Goal: Task Accomplishment & Management: Complete application form

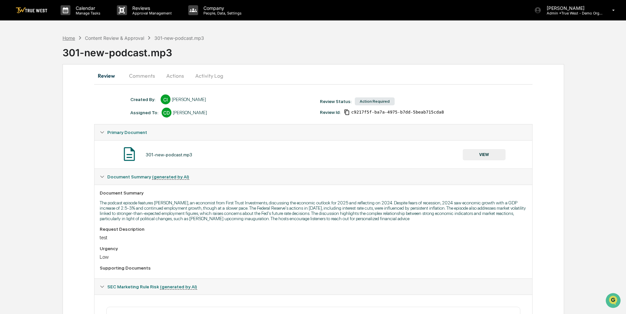
click at [67, 35] on div "Home" at bounding box center [68, 38] width 12 height 6
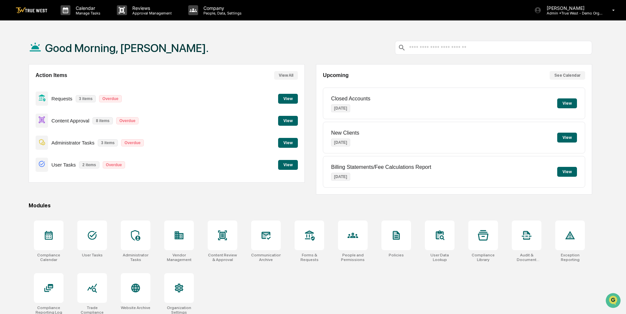
scroll to position [31, 0]
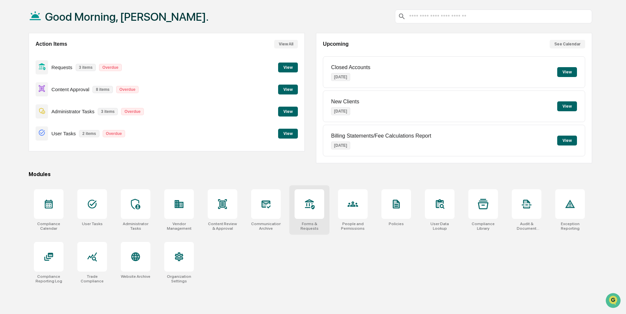
click at [310, 219] on div "Forms & Requests" at bounding box center [309, 209] width 40 height 49
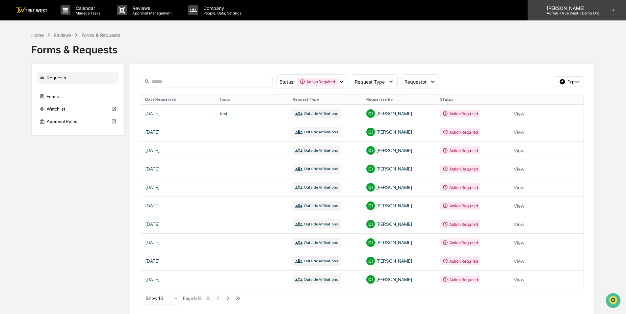
click at [582, 12] on p "Admin • True West - Demo Organization" at bounding box center [571, 13] width 61 height 5
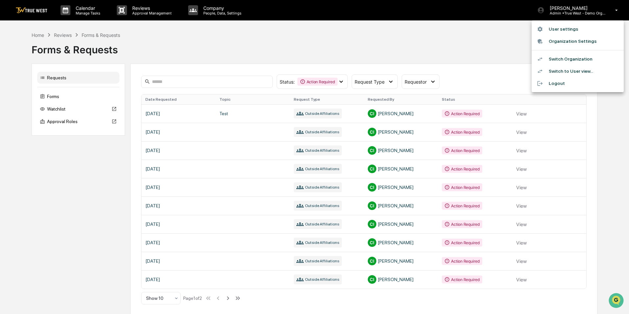
click at [570, 73] on li "Switch to User view..." at bounding box center [578, 71] width 92 height 12
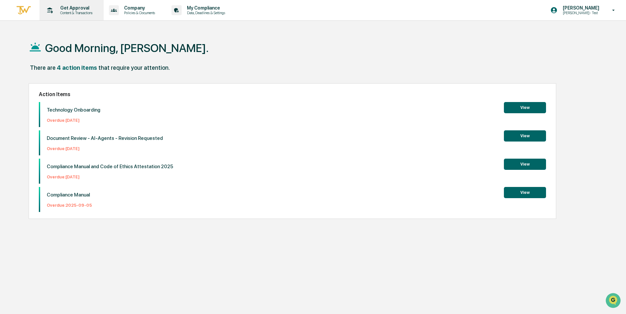
click at [77, 12] on p "Content & Transactions" at bounding box center [75, 13] width 41 height 5
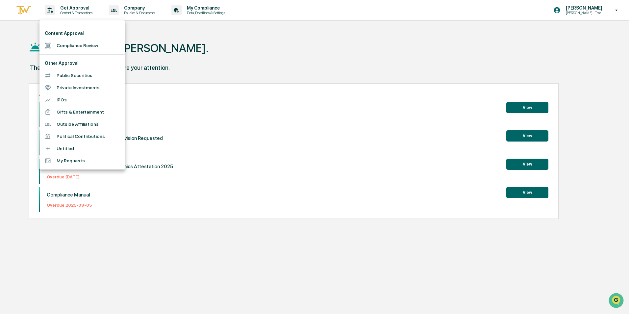
click at [83, 74] on li "Public Securities" at bounding box center [82, 75] width 86 height 12
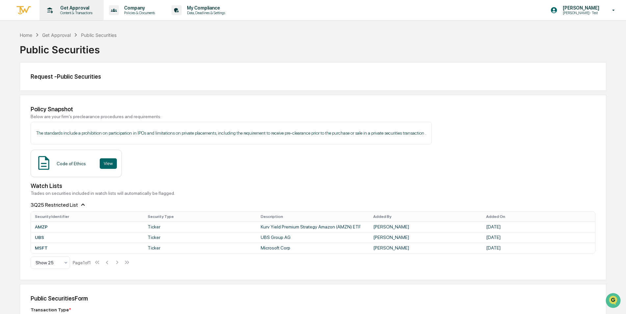
click at [67, 12] on p "Content & Transactions" at bounding box center [75, 13] width 41 height 5
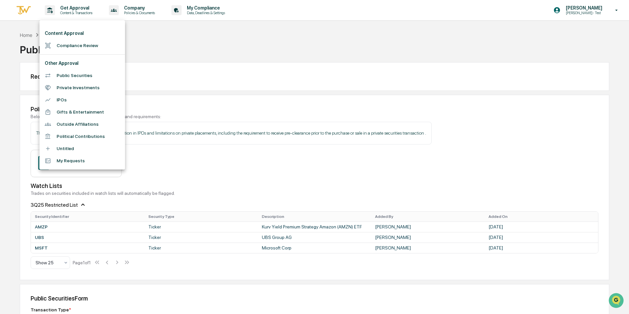
click at [76, 112] on li "Gifts & Entertainment" at bounding box center [82, 112] width 86 height 12
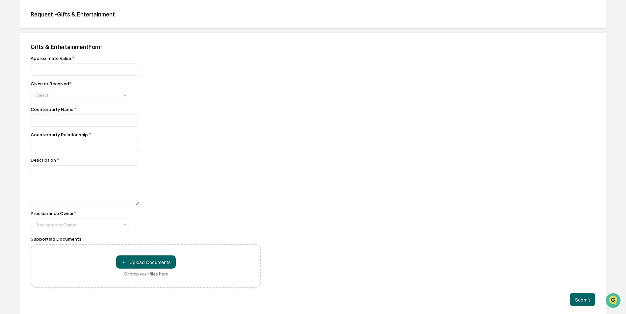
scroll to position [66, 0]
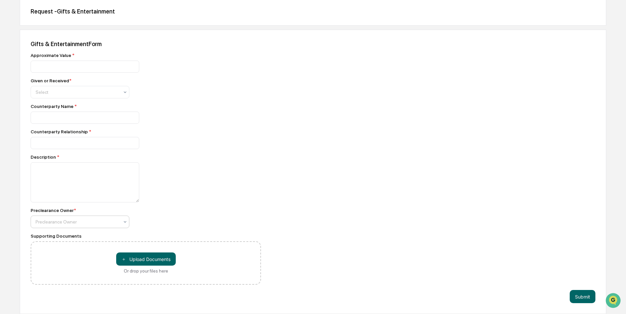
click at [105, 223] on div at bounding box center [78, 221] width 84 height 7
click at [314, 155] on div "Gifts & Entertainment Form Approximate Value * Given or Received * Select Count…" at bounding box center [313, 172] width 586 height 284
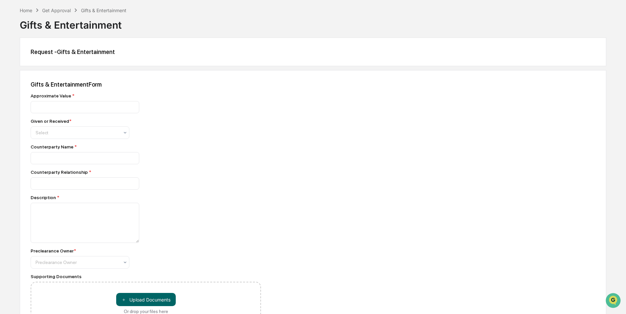
scroll to position [0, 0]
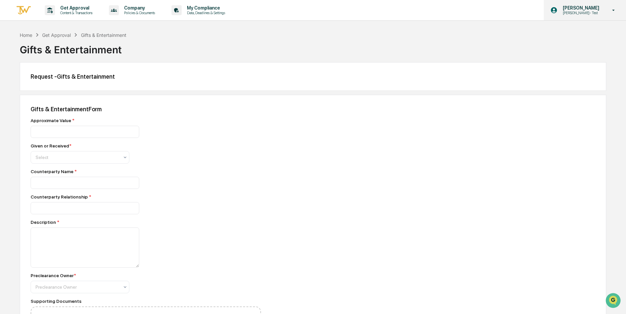
click at [579, 14] on p "Caroline- Test" at bounding box center [579, 13] width 45 height 5
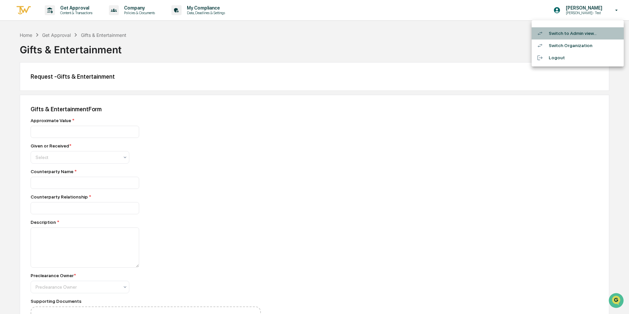
click at [582, 31] on li "Switch to Admin view..." at bounding box center [578, 33] width 92 height 12
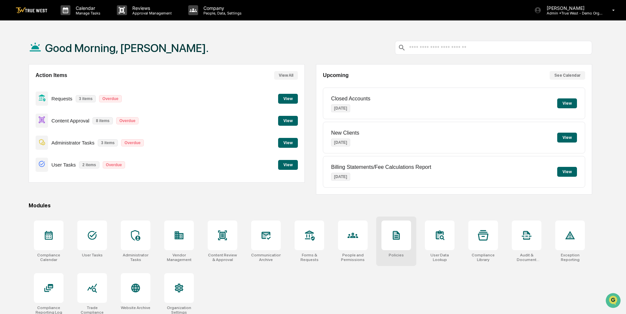
click at [397, 241] on div at bounding box center [396, 235] width 30 height 30
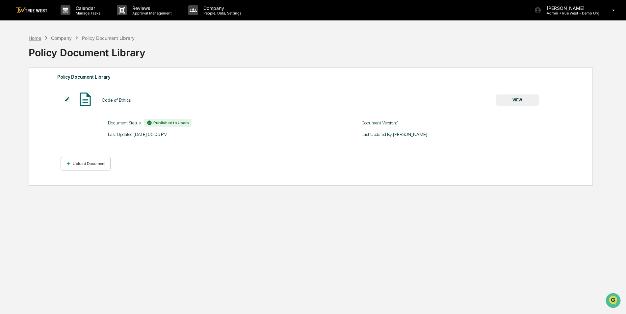
click at [36, 37] on div "Home" at bounding box center [35, 38] width 12 height 6
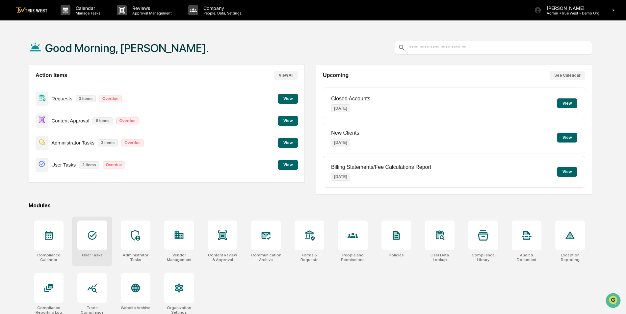
click at [94, 242] on div at bounding box center [92, 235] width 30 height 30
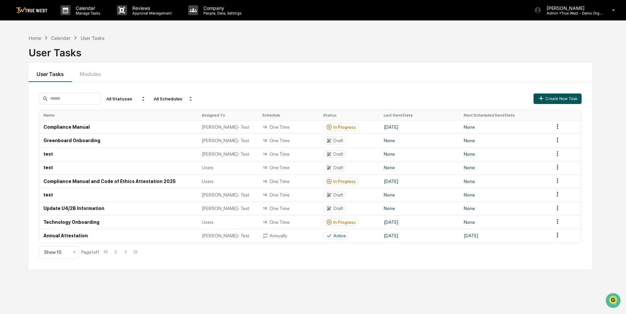
click at [562, 99] on button "Create New Task" at bounding box center [557, 98] width 48 height 11
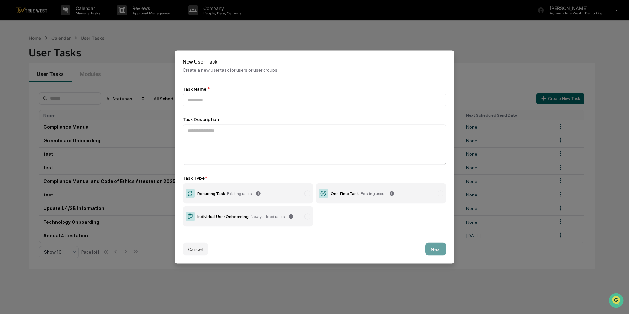
click at [424, 193] on label "One Time Task - Existing users" at bounding box center [381, 193] width 131 height 20
click at [258, 99] on input at bounding box center [315, 100] width 264 height 12
type input "****"
click at [246, 141] on textarea at bounding box center [315, 145] width 264 height 40
click at [438, 249] on button "Next" at bounding box center [435, 248] width 21 height 13
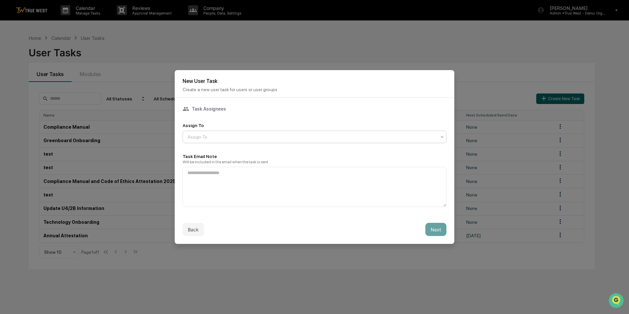
click at [261, 139] on div at bounding box center [311, 137] width 249 height 7
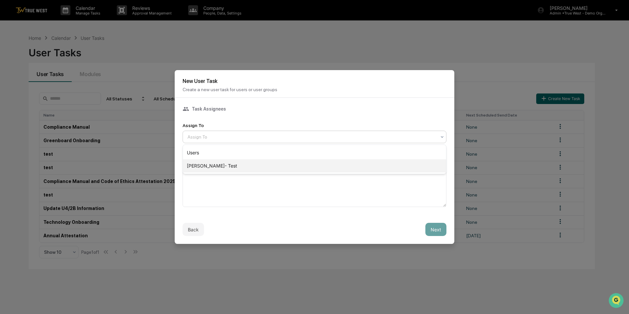
click at [237, 165] on div "Caroline- Test" at bounding box center [314, 165] width 263 height 13
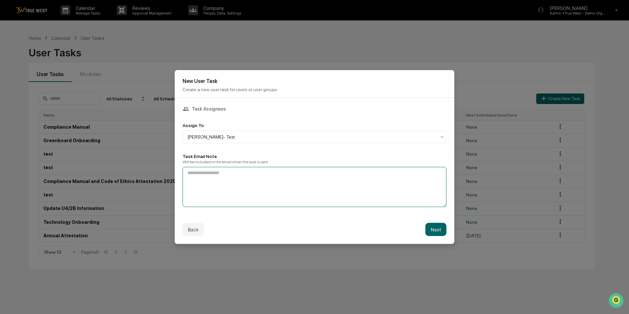
click at [243, 186] on textarea at bounding box center [315, 187] width 264 height 40
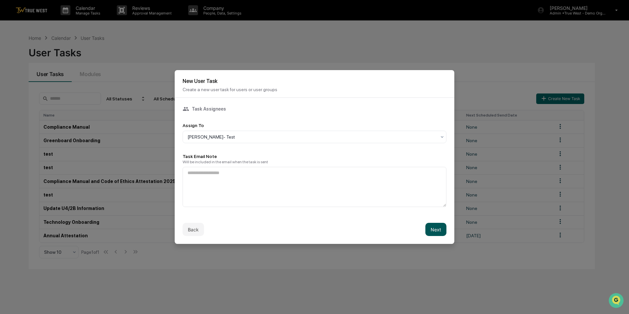
click at [433, 230] on button "Next" at bounding box center [435, 229] width 21 height 13
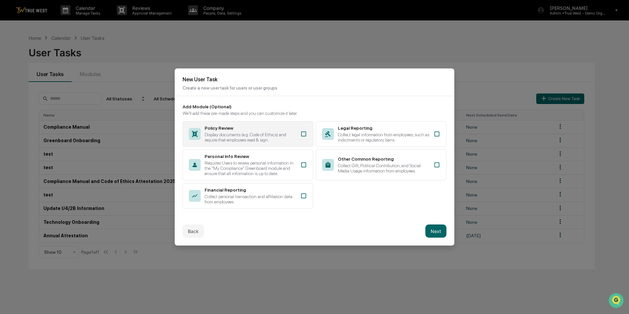
click at [230, 131] on div "Policy Review Display documents (e.g. Code of Ethics) and require that employee…" at bounding box center [251, 133] width 92 height 17
click at [441, 231] on button "Next" at bounding box center [435, 230] width 21 height 13
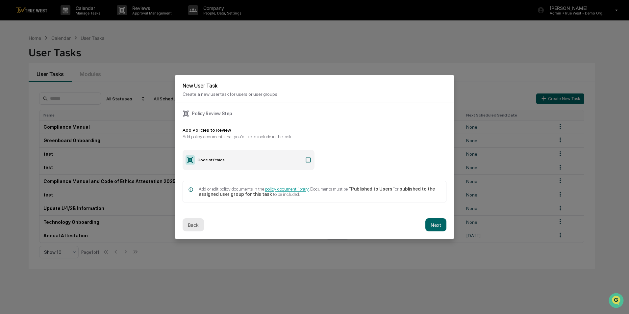
click at [193, 225] on button "Back" at bounding box center [193, 224] width 21 height 13
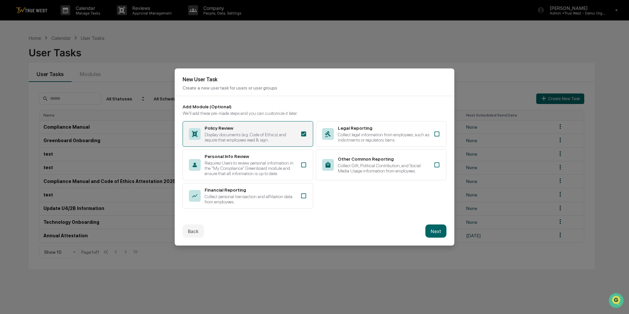
click at [302, 135] on icon at bounding box center [303, 134] width 5 height 5
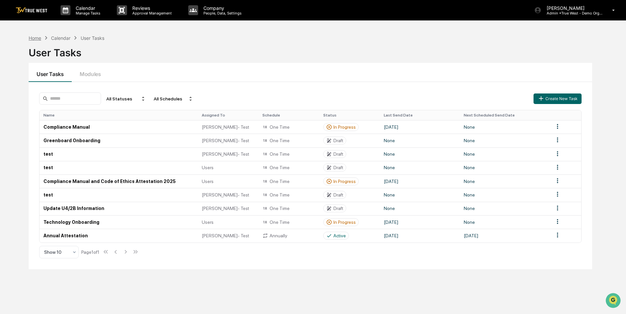
click at [32, 38] on div "Home" at bounding box center [35, 38] width 12 height 6
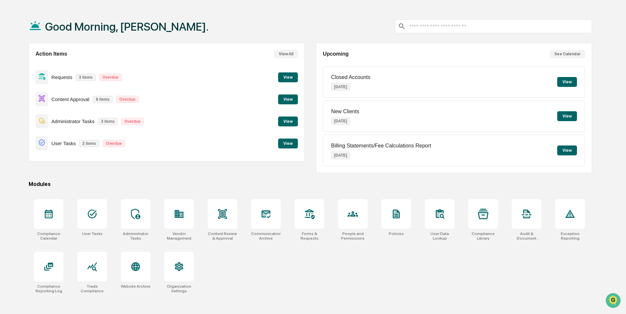
scroll to position [31, 0]
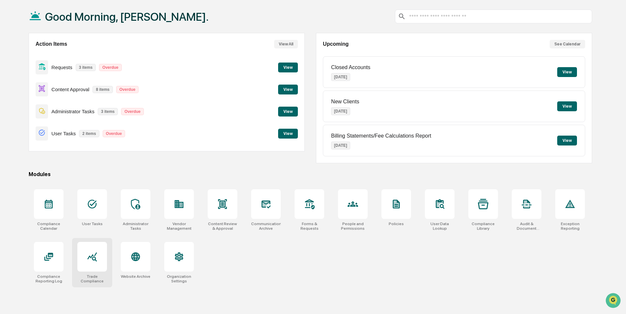
click at [94, 258] on icon at bounding box center [92, 256] width 11 height 11
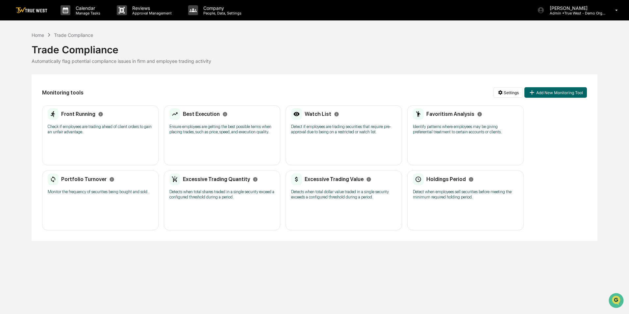
click at [253, 205] on div "Excessive Trading Quantity Detects when total shares traded in a single securit…" at bounding box center [222, 200] width 116 height 60
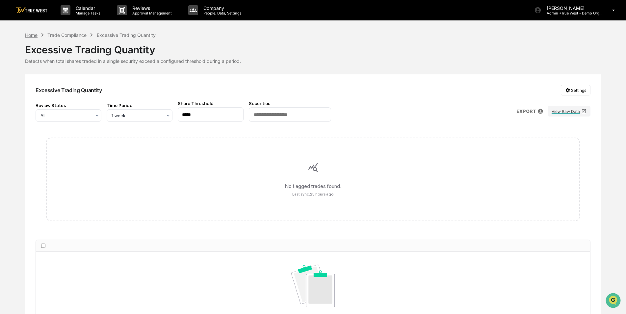
click at [31, 34] on div "Home" at bounding box center [31, 35] width 12 height 6
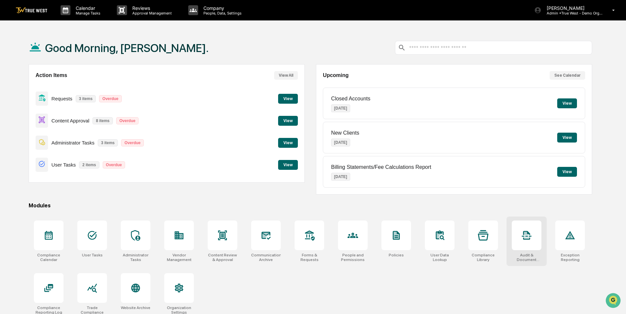
click at [529, 246] on div at bounding box center [527, 235] width 30 height 30
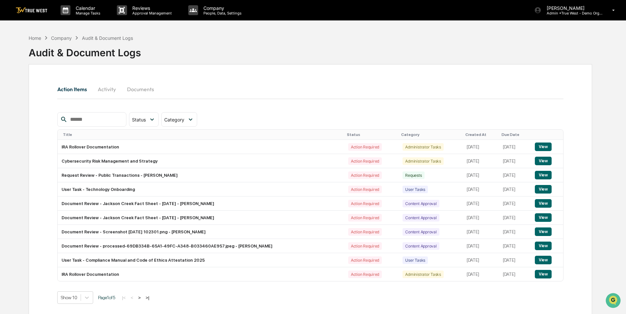
click at [136, 88] on button "Documents" at bounding box center [140, 89] width 37 height 16
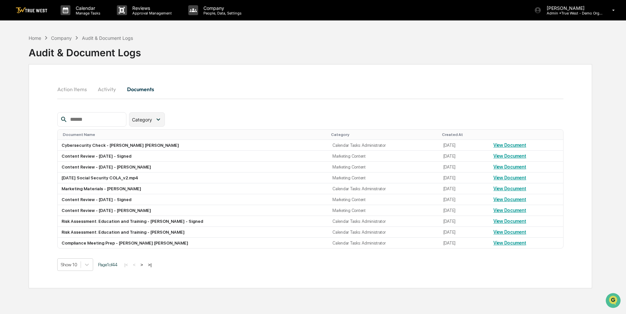
click at [162, 121] on icon at bounding box center [158, 119] width 7 height 7
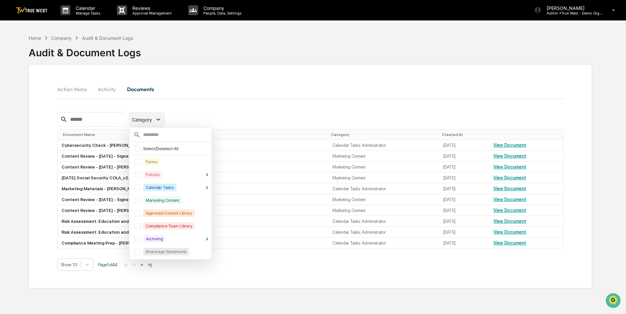
scroll to position [14, 0]
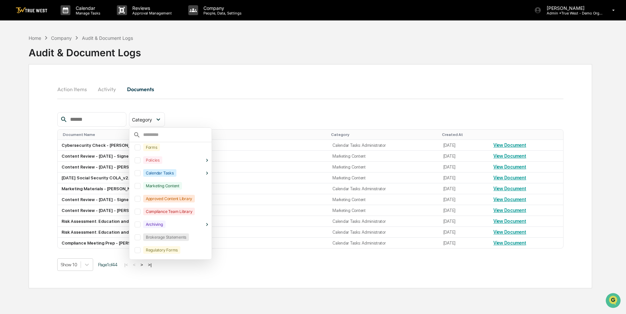
click at [140, 174] on div at bounding box center [138, 173] width 6 height 6
click at [208, 173] on icon at bounding box center [207, 172] width 2 height 3
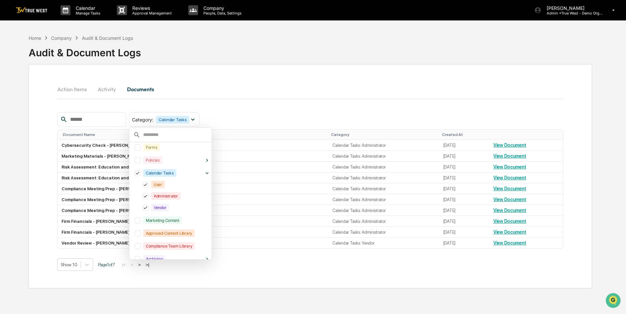
click at [147, 197] on icon at bounding box center [145, 196] width 3 height 3
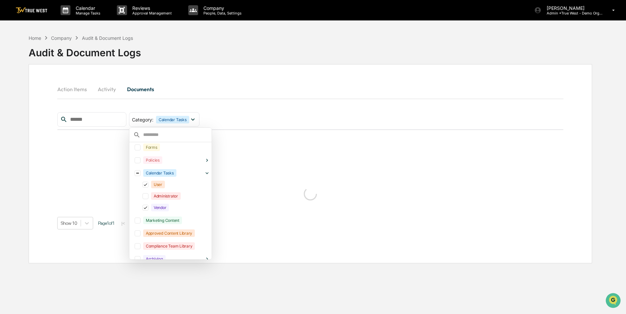
click at [157, 203] on div "Vendor" at bounding box center [174, 208] width 68 height 12
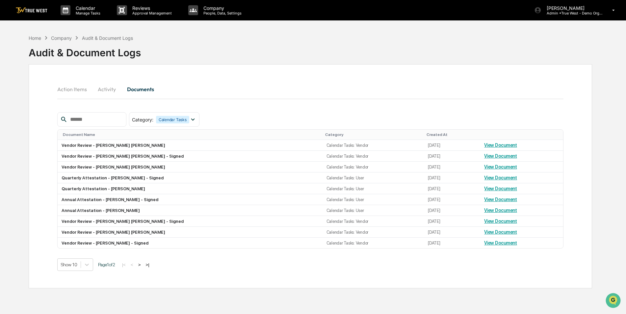
click at [257, 79] on div "Action Items Activity Documents Category : Calendar Tasks Select/Deselect All F…" at bounding box center [310, 176] width 563 height 224
click at [580, 18] on div "[PERSON_NAME] Admin • True West - Demo Organization" at bounding box center [576, 10] width 98 height 20
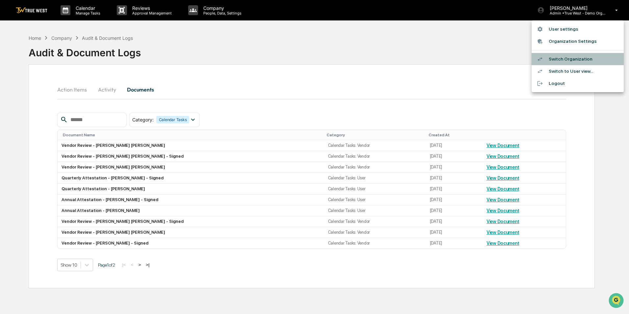
click at [569, 60] on li "Switch Organization" at bounding box center [578, 59] width 92 height 12
